Goal: Information Seeking & Learning: Check status

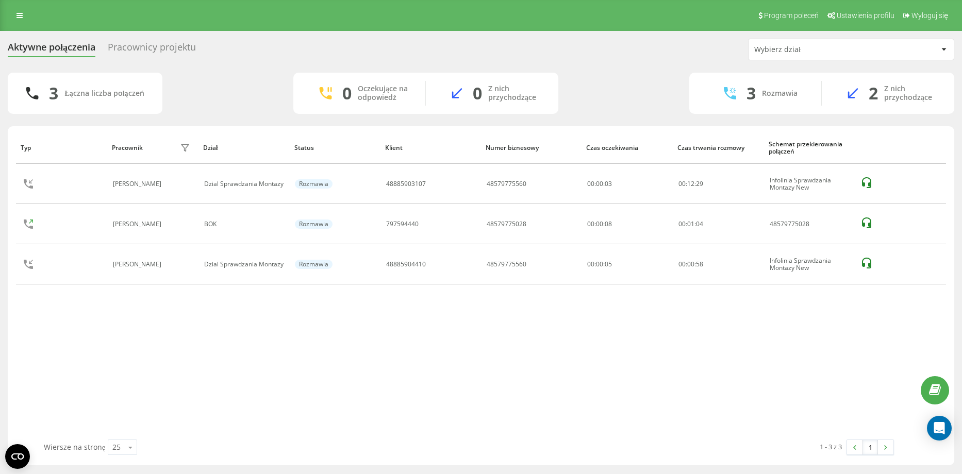
click at [691, 285] on table "Typ Pracownik filtra Dział Status Klient Numer biznesowy Czas oczekiwania Czas …" at bounding box center [481, 210] width 930 height 158
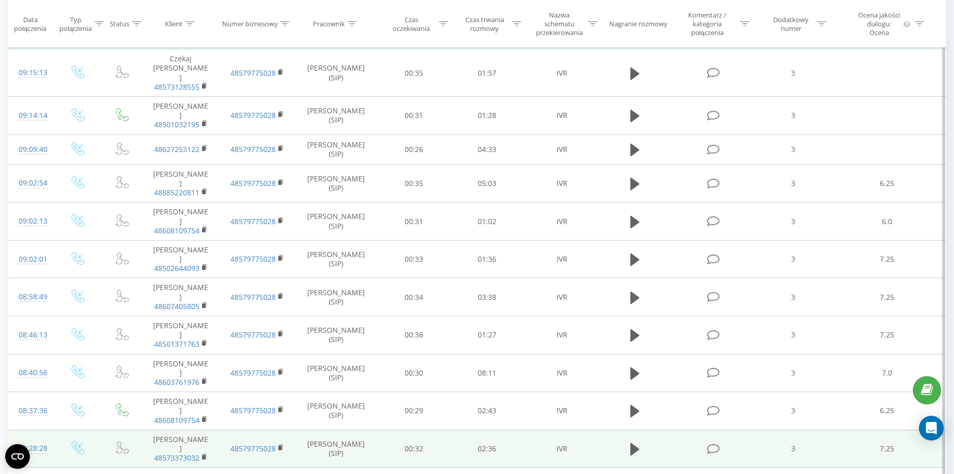
scroll to position [261, 0]
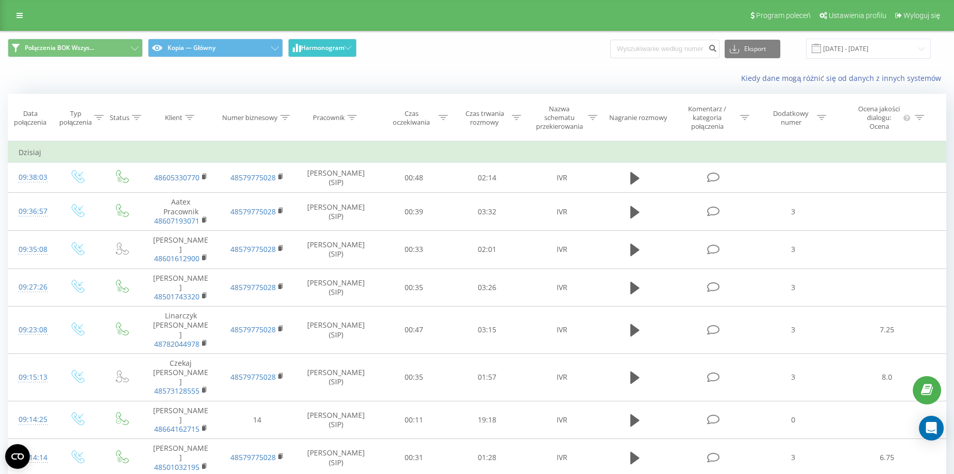
click at [346, 54] on button "Harmonogram" at bounding box center [322, 48] width 69 height 19
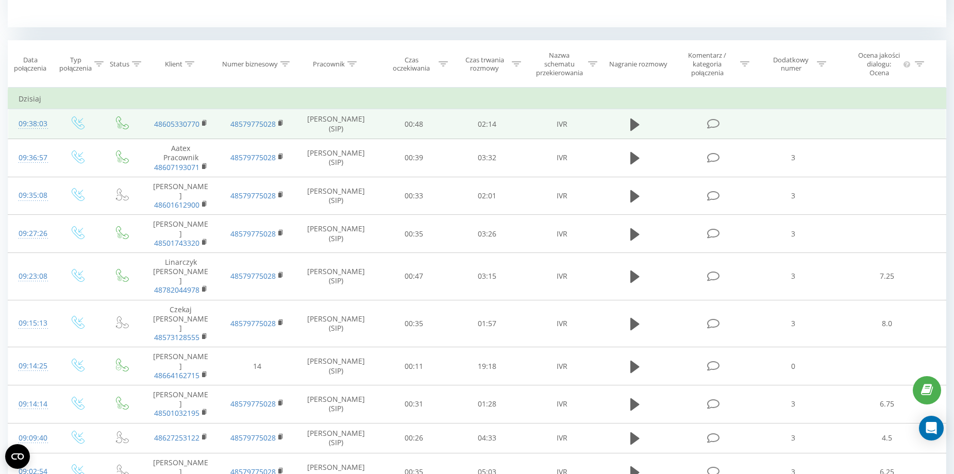
scroll to position [336, 0]
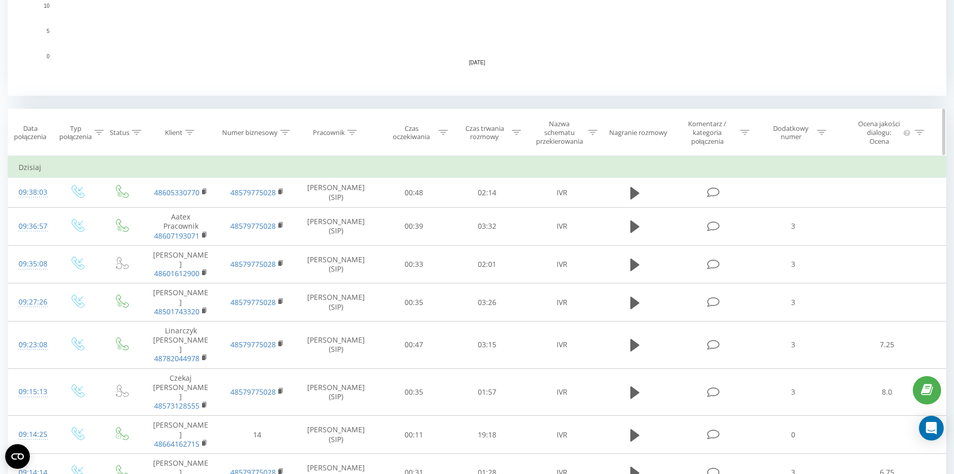
click at [921, 129] on div at bounding box center [919, 132] width 9 height 9
click at [821, 129] on div at bounding box center [821, 132] width 9 height 9
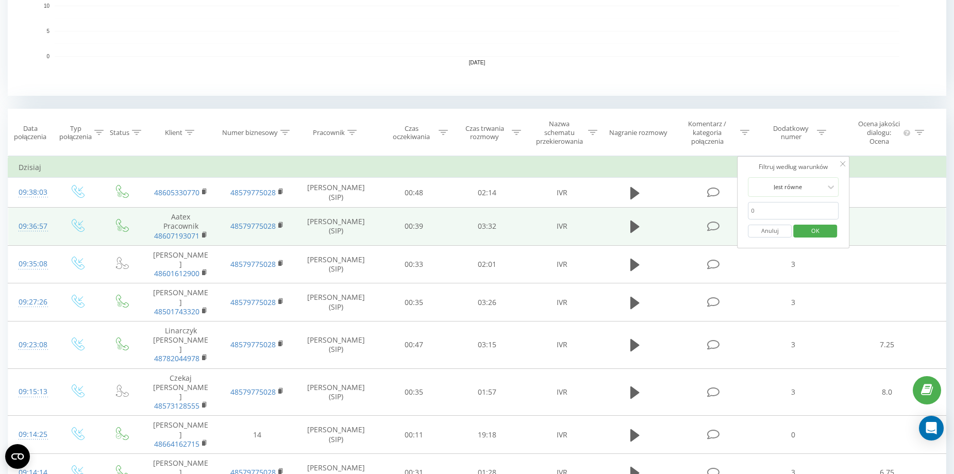
drag, startPoint x: 785, startPoint y: 205, endPoint x: 692, endPoint y: 214, distance: 92.7
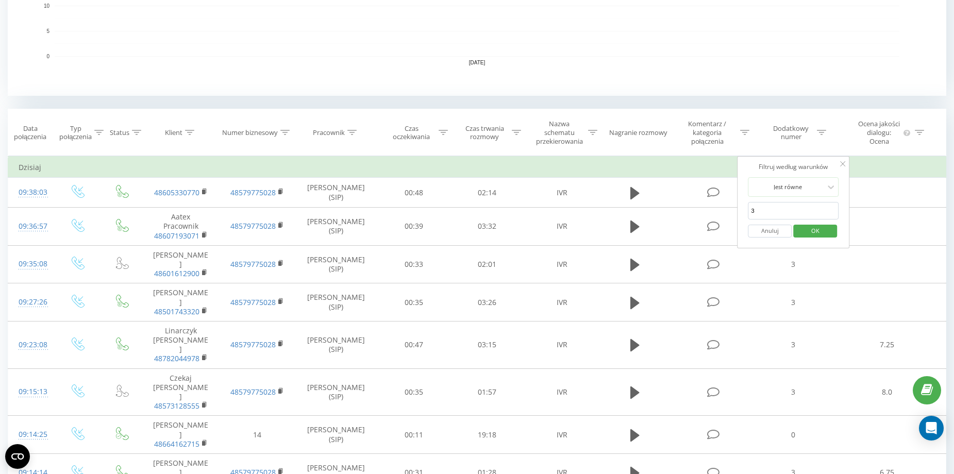
type input "3"
click at [746, 166] on div "Filtruj według warunków Jest równe 3 Anuluj OK" at bounding box center [794, 202] width 112 height 93
click at [804, 234] on span "OK" at bounding box center [815, 231] width 29 height 16
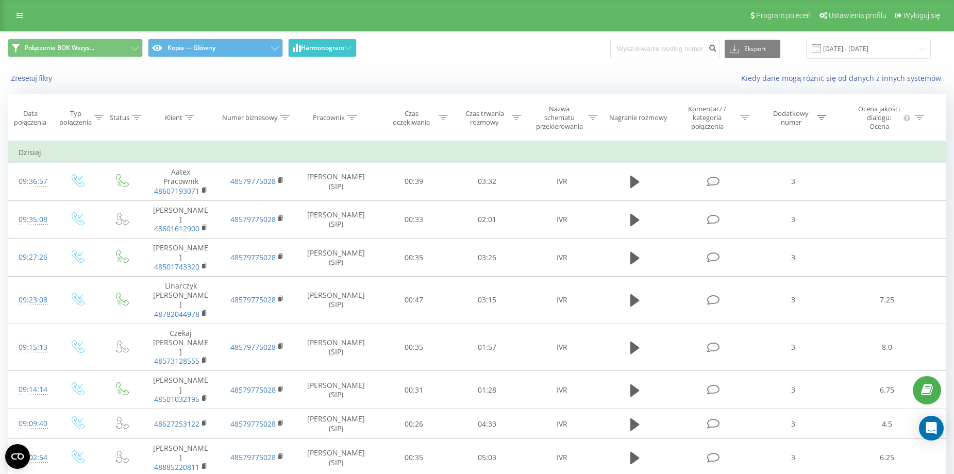
click at [317, 53] on button "Harmonogram" at bounding box center [322, 48] width 69 height 19
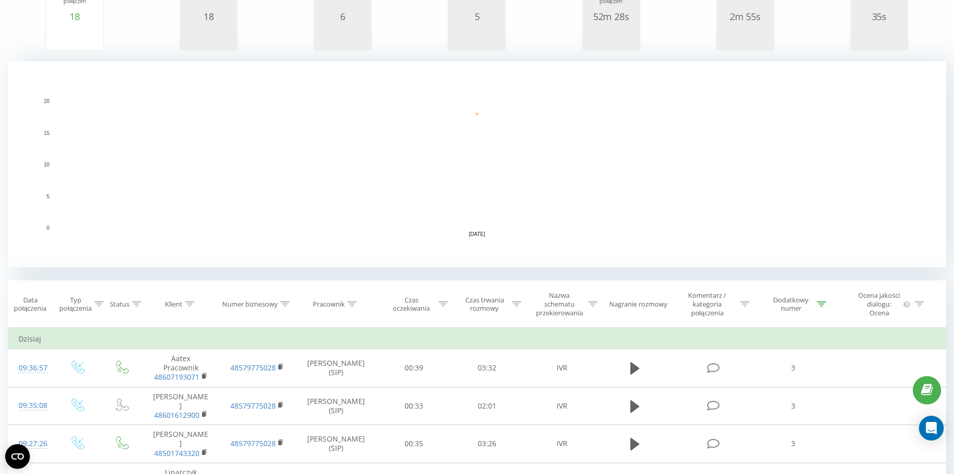
scroll to position [258, 0]
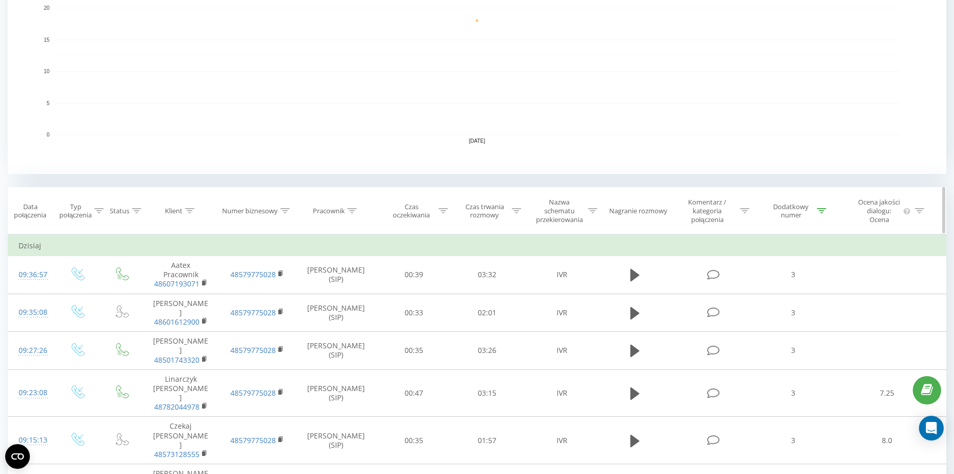
click at [825, 208] on icon at bounding box center [821, 210] width 9 height 5
click at [778, 310] on button "Anuluj" at bounding box center [771, 309] width 44 height 13
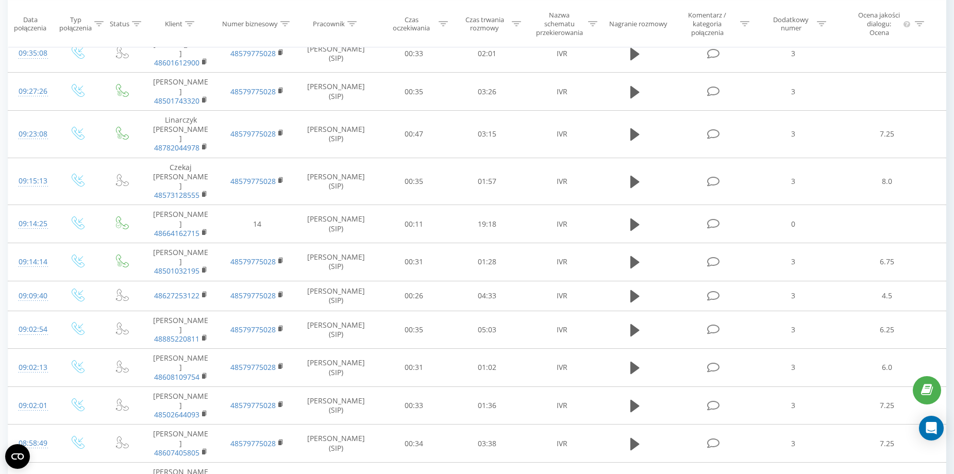
scroll to position [491, 0]
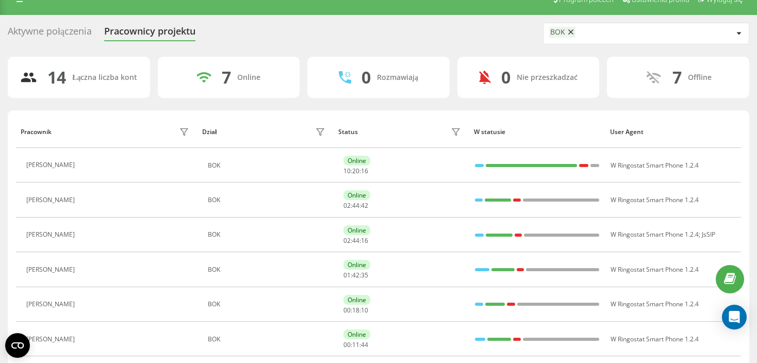
click at [582, 30] on div "BOK" at bounding box center [641, 33] width 184 height 13
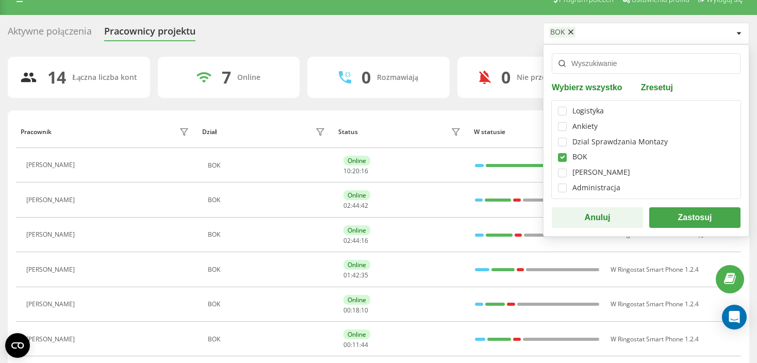
click at [434, 23] on div "Aktywne połączenia Pracownicy projektu BOK Wybierz wszystko Zresetuj Logistyka …" at bounding box center [378, 34] width 741 height 22
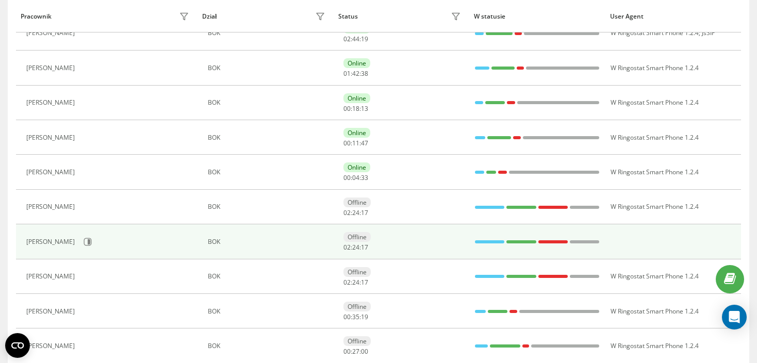
scroll to position [274, 0]
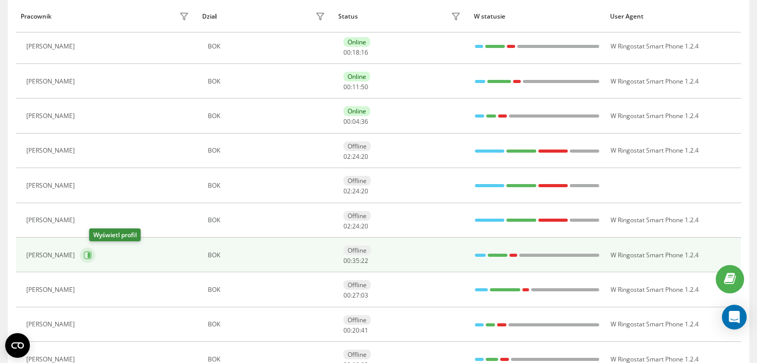
click at [92, 256] on icon at bounding box center [88, 255] width 8 height 8
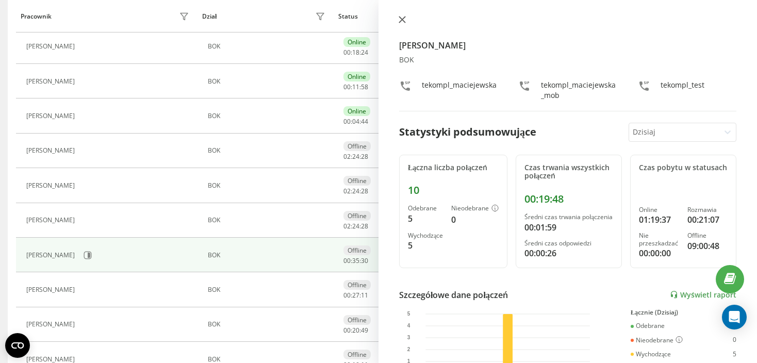
click at [402, 21] on icon at bounding box center [402, 19] width 7 height 7
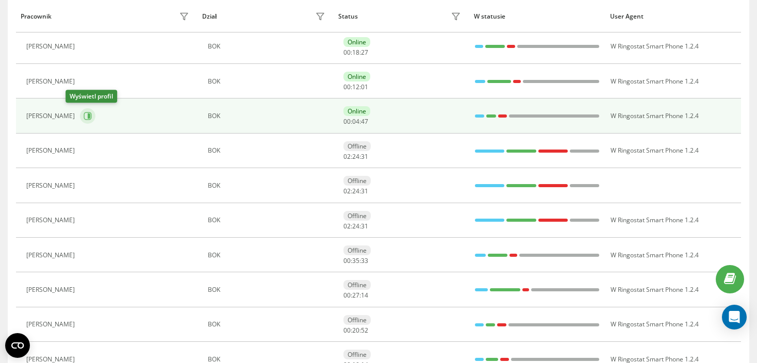
click at [80, 114] on button at bounding box center [87, 115] width 15 height 15
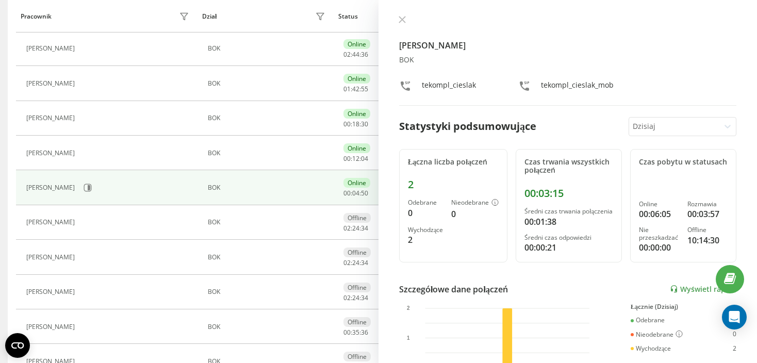
scroll to position [68, 0]
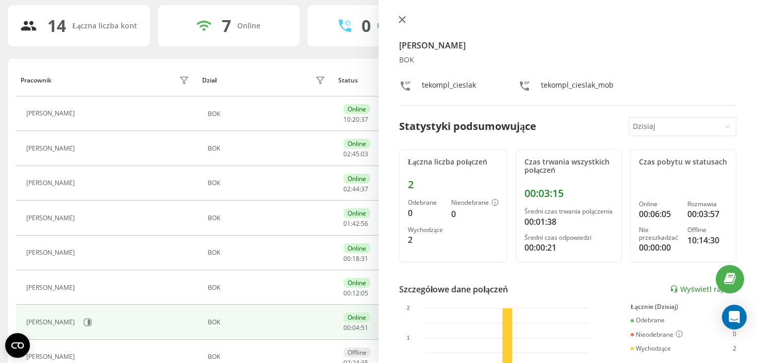
click at [404, 22] on icon at bounding box center [402, 19] width 6 height 6
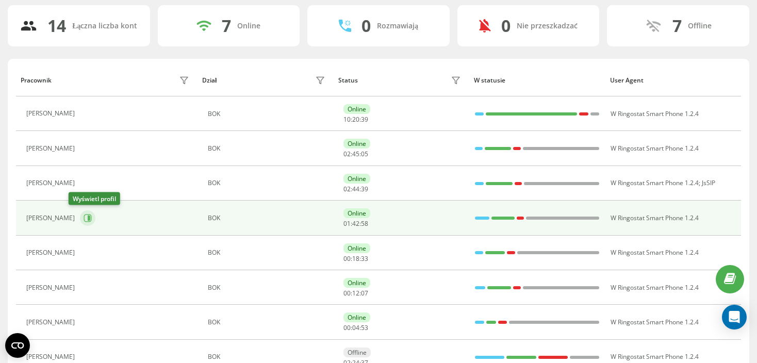
click at [84, 220] on icon at bounding box center [88, 218] width 8 height 8
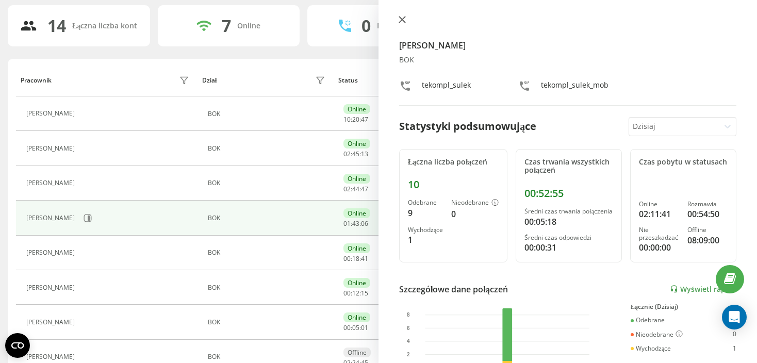
click at [399, 17] on icon at bounding box center [402, 19] width 7 height 7
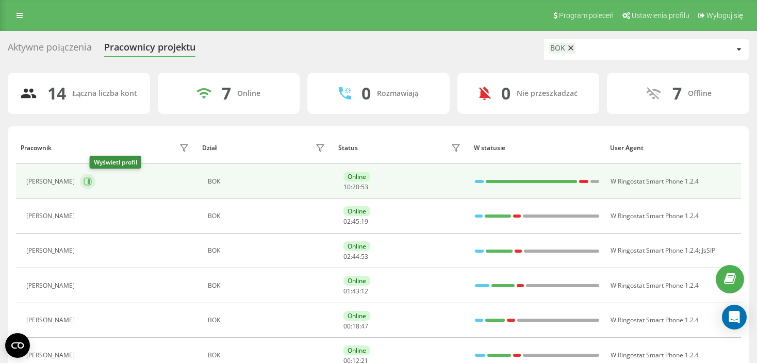
click at [92, 184] on icon at bounding box center [88, 181] width 8 height 8
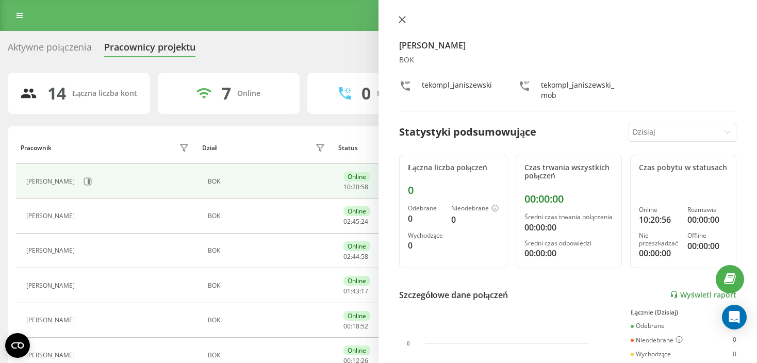
click at [397, 18] on button at bounding box center [401, 20] width 13 height 10
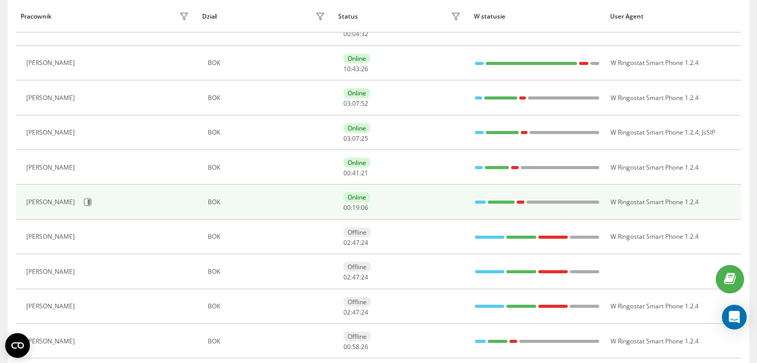
scroll to position [206, 0]
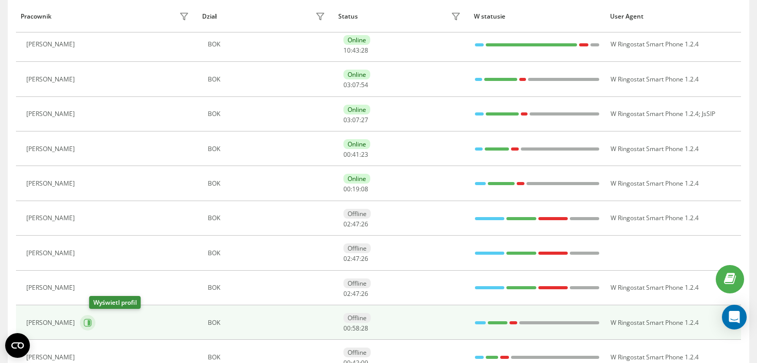
click at [90, 321] on icon at bounding box center [89, 322] width 3 height 5
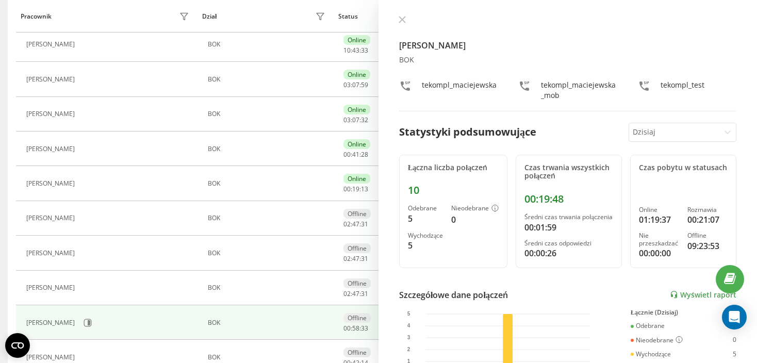
click at [402, 15] on button at bounding box center [401, 20] width 13 height 10
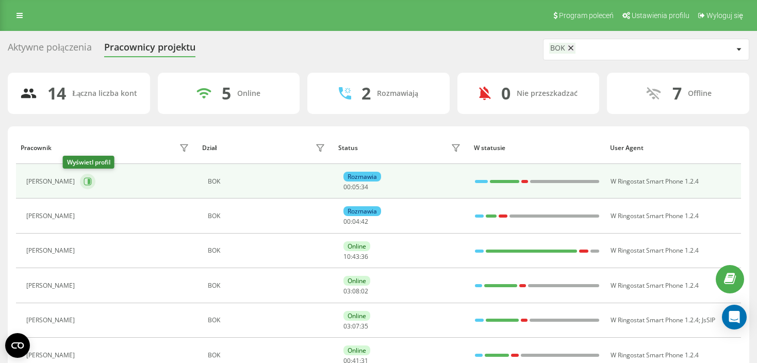
click at [84, 180] on icon at bounding box center [88, 181] width 8 height 8
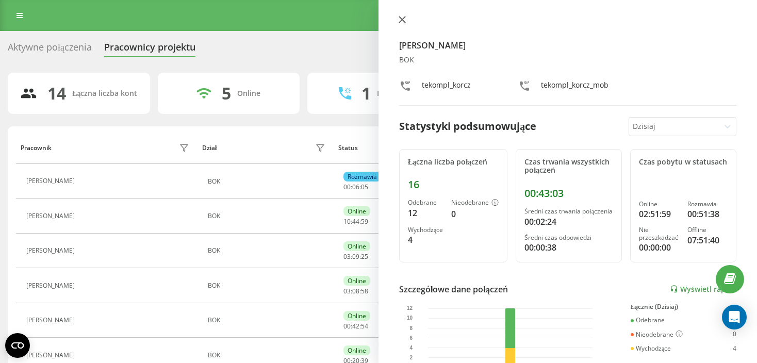
click at [406, 24] on button at bounding box center [401, 20] width 13 height 10
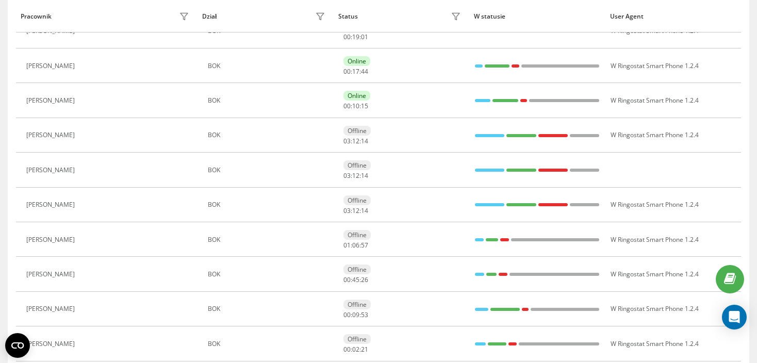
scroll to position [324, 0]
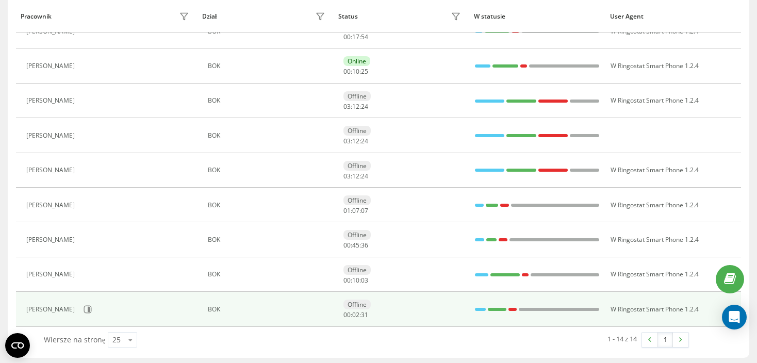
click at [432, 307] on div "Offline 00 : 02 : 31" at bounding box center [403, 309] width 120 height 19
click at [570, 308] on div at bounding box center [559, 309] width 81 height 3
click at [90, 307] on icon at bounding box center [89, 309] width 3 height 5
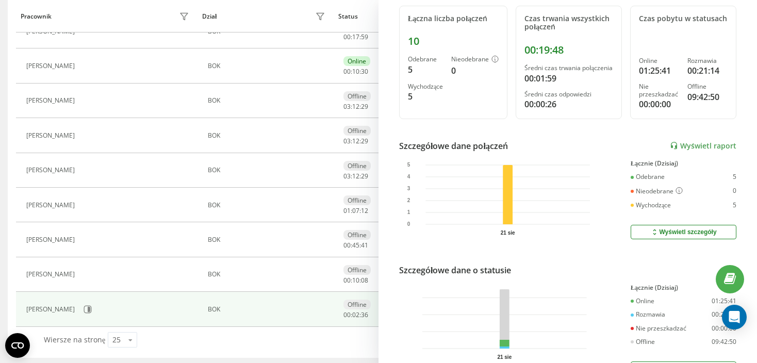
scroll to position [155, 0]
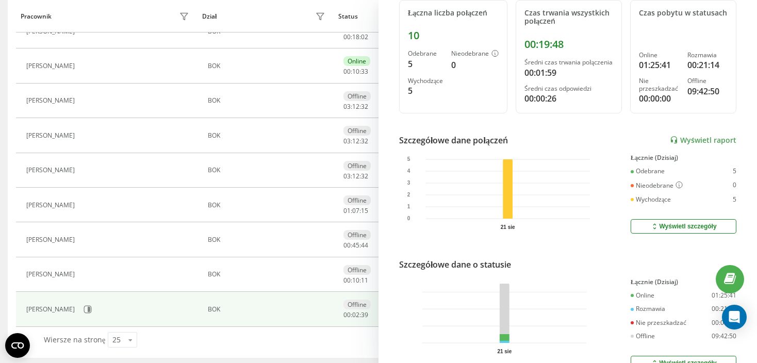
click at [668, 230] on div "Wyświetl szczegóły" at bounding box center [683, 226] width 66 height 8
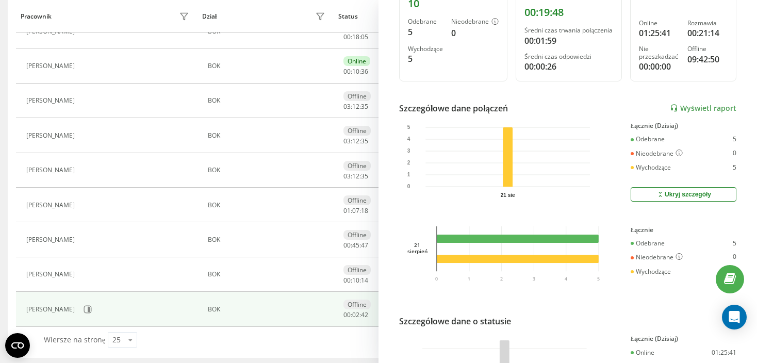
scroll to position [303, 0]
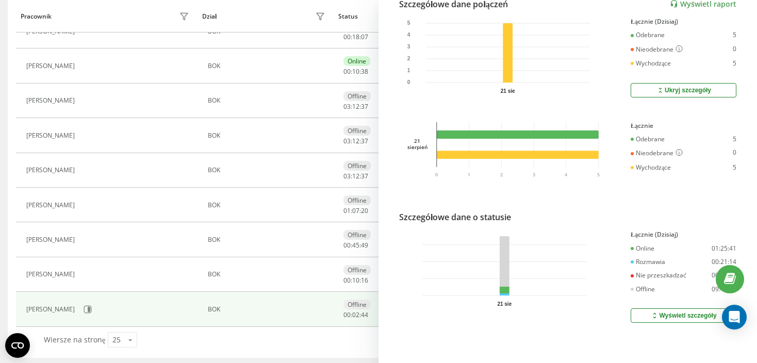
click at [699, 312] on button "Wyświetl szczegóły" at bounding box center [683, 315] width 106 height 14
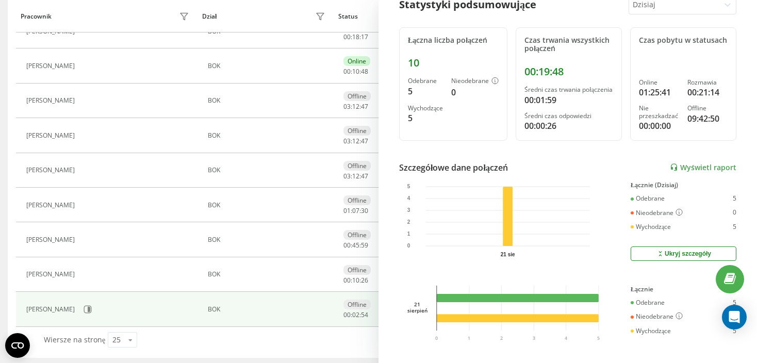
scroll to position [0, 0]
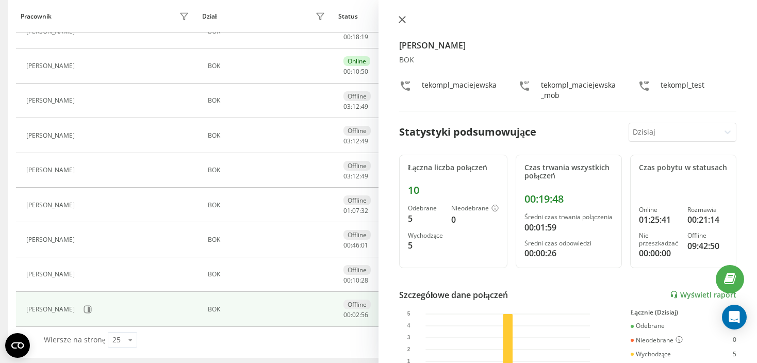
click at [399, 15] on button at bounding box center [401, 20] width 13 height 10
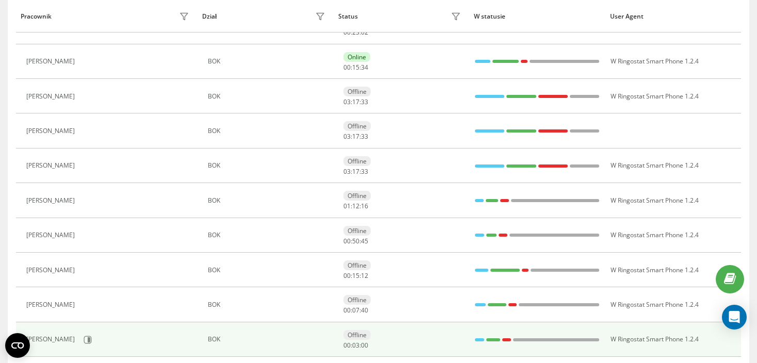
scroll to position [324, 0]
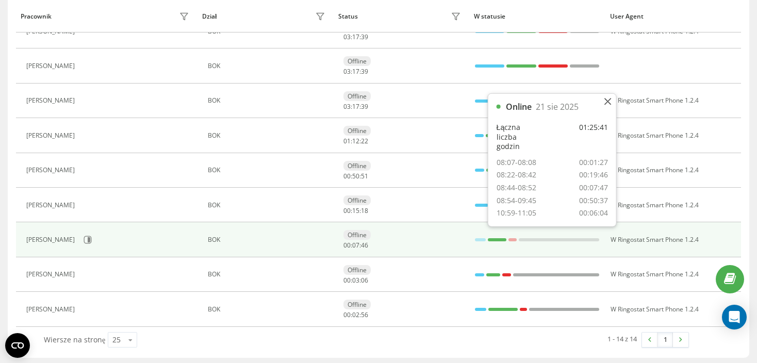
click at [490, 233] on div at bounding box center [497, 239] width 19 height 13
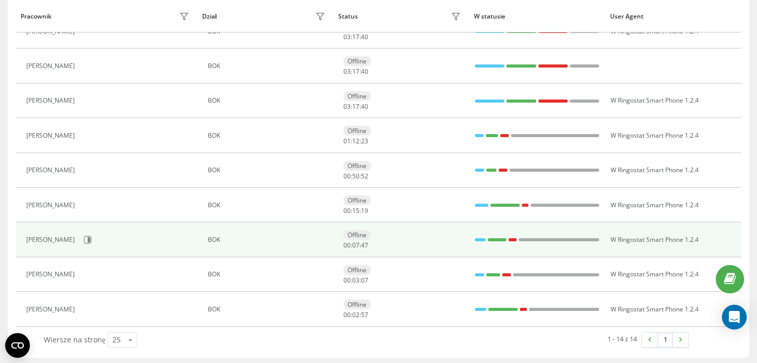
click at [519, 239] on div at bounding box center [559, 239] width 81 height 3
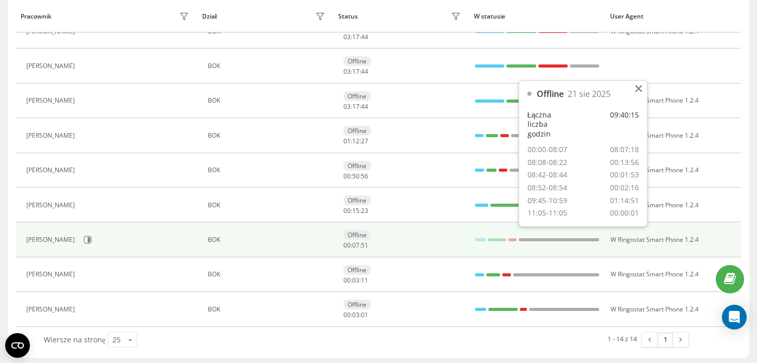
click at [515, 239] on div at bounding box center [512, 239] width 8 height 13
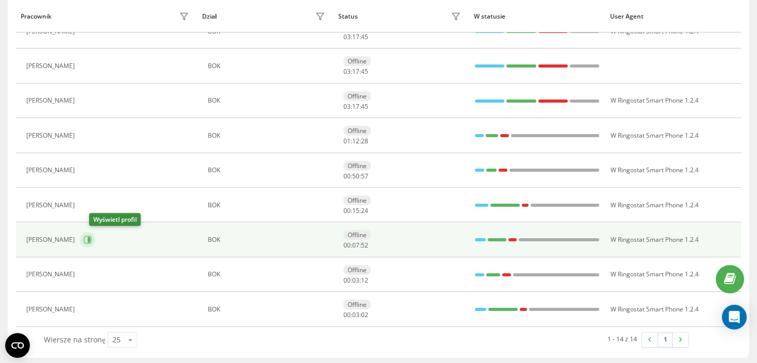
click at [92, 241] on icon at bounding box center [88, 240] width 8 height 8
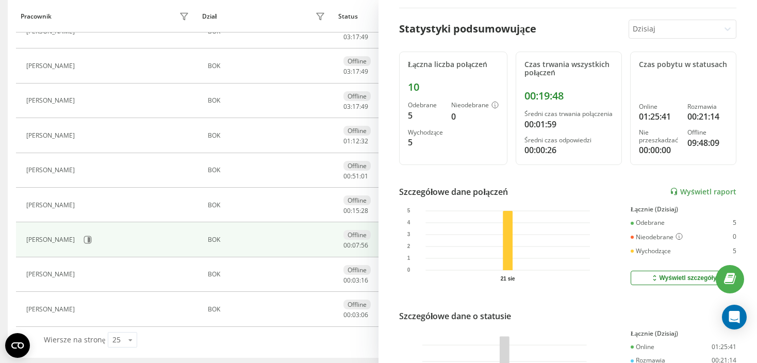
scroll to position [215, 0]
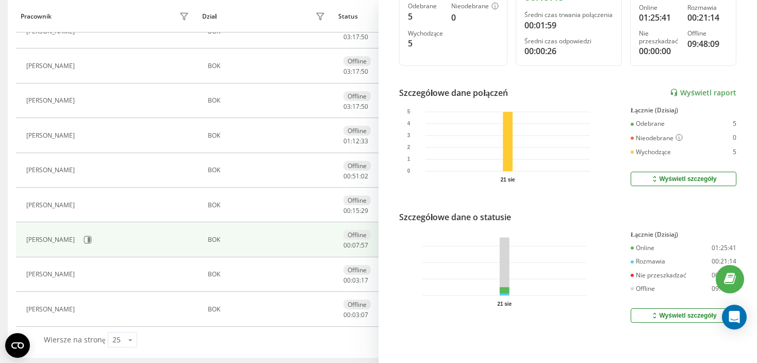
click at [664, 311] on div "Wyświetl szczegóły" at bounding box center [683, 315] width 66 height 8
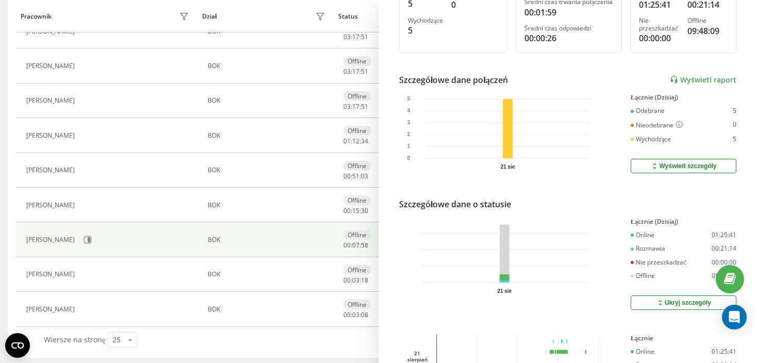
click at [664, 307] on div "Ukryj szczegóły" at bounding box center [683, 302] width 55 height 8
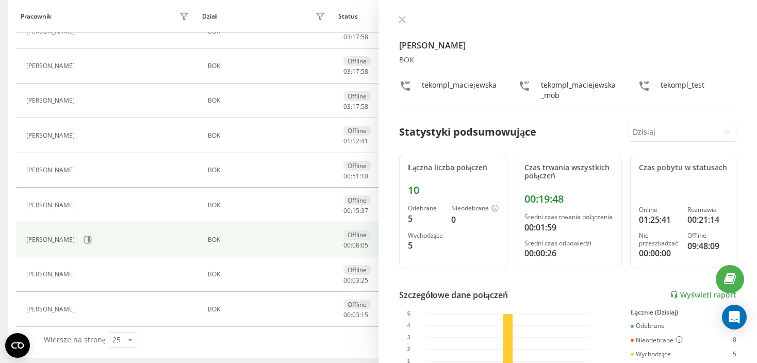
scroll to position [66, 0]
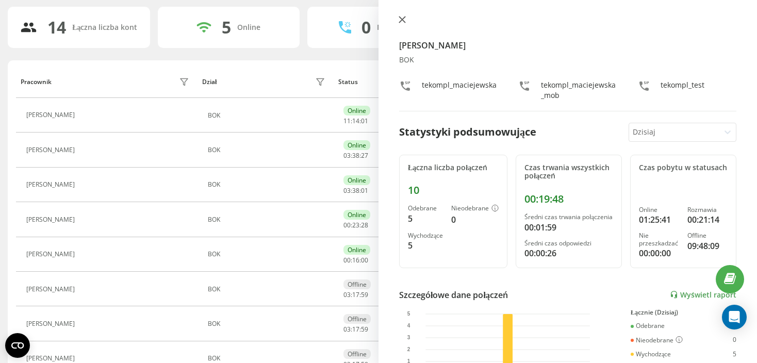
click at [399, 16] on icon at bounding box center [402, 19] width 7 height 7
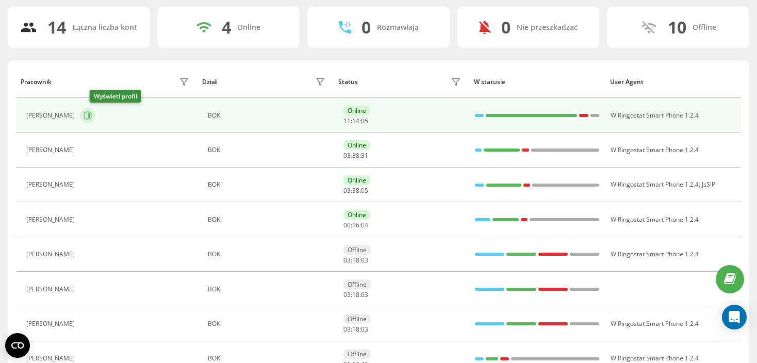
click at [95, 115] on button at bounding box center [87, 115] width 15 height 15
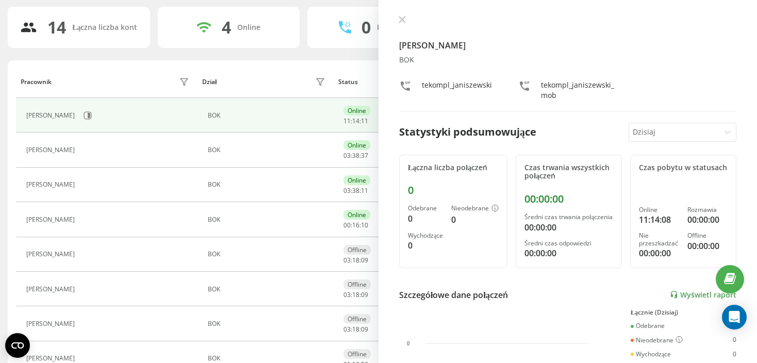
click at [406, 13] on div "Dominik Janiszewski BOK tekompl_janiszewski tekompl_janiszewski_mob Statystyki …" at bounding box center [567, 181] width 378 height 363
click at [400, 17] on icon at bounding box center [402, 19] width 7 height 7
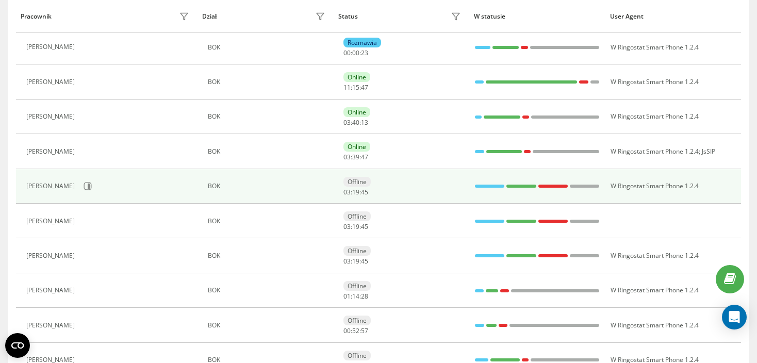
scroll to position [221, 0]
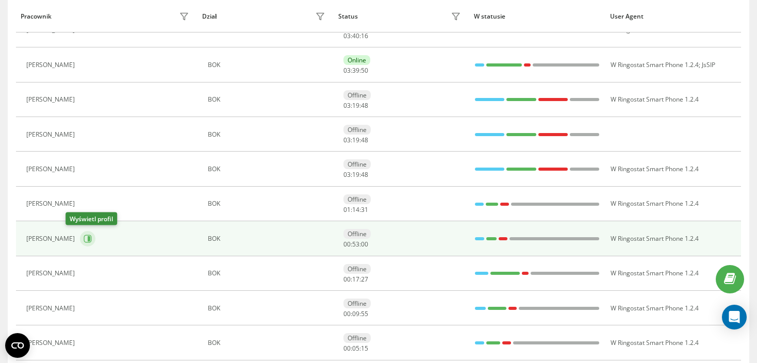
click at [80, 241] on button at bounding box center [87, 238] width 15 height 15
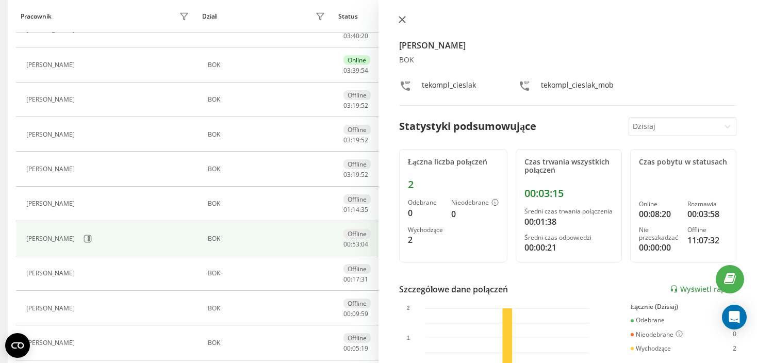
click at [405, 20] on icon at bounding box center [402, 19] width 7 height 7
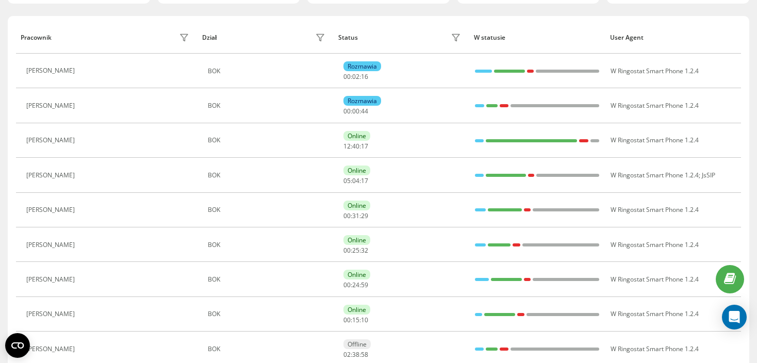
scroll to position [66, 0]
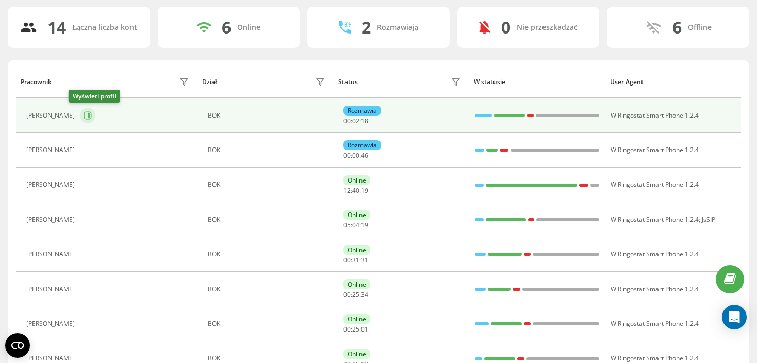
click at [84, 112] on icon at bounding box center [88, 115] width 8 height 8
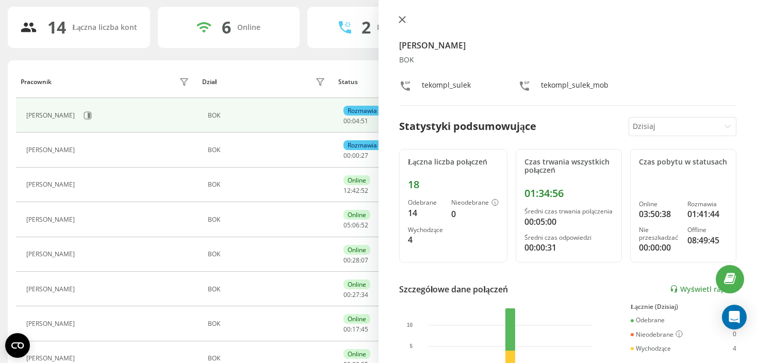
click at [404, 19] on icon at bounding box center [402, 19] width 7 height 7
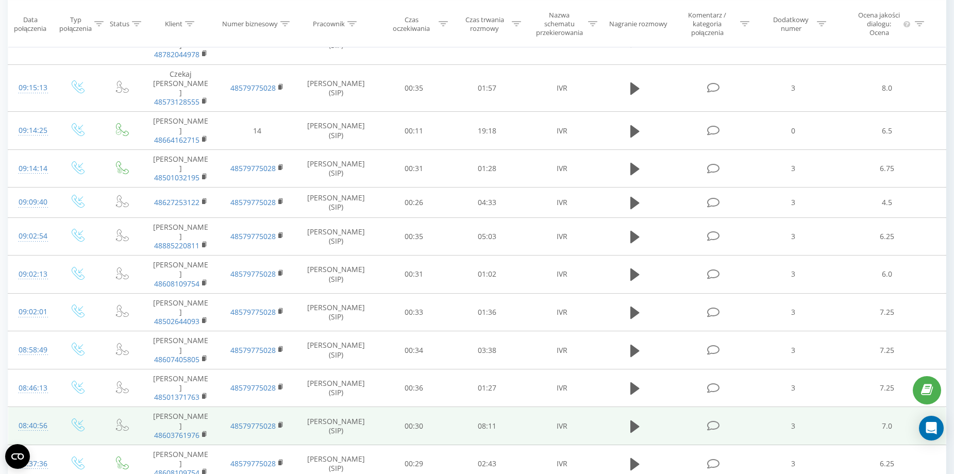
scroll to position [1178, 0]
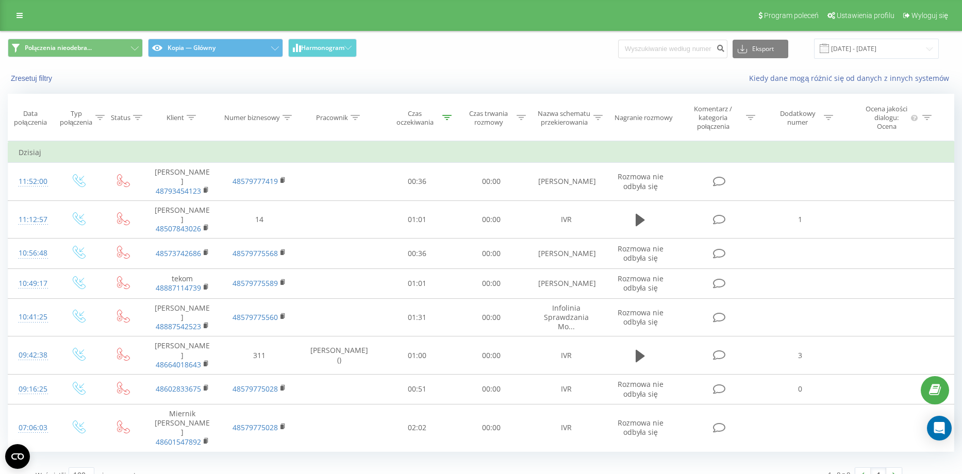
click at [463, 63] on div "Połączenia nieodebra... Kopia — Główny Harmonogram Eksport .csv .xls .xlsx [DAT…" at bounding box center [481, 48] width 961 height 35
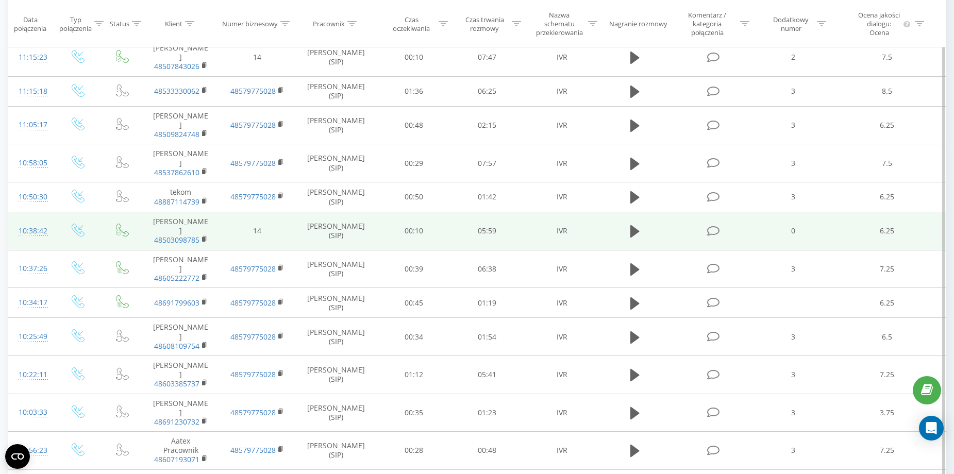
scroll to position [387, 0]
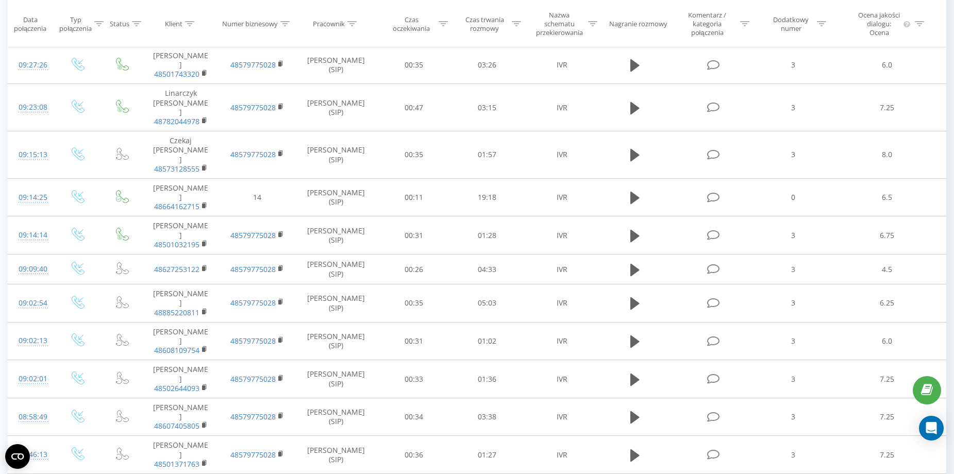
scroll to position [1420, 0]
